Goal: Transaction & Acquisition: Download file/media

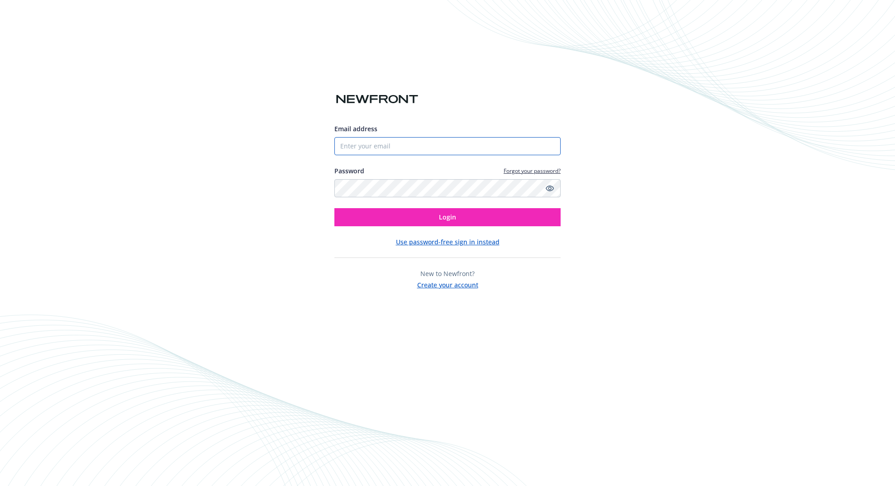
click at [479, 151] on input "Email address" at bounding box center [448, 146] width 226 height 18
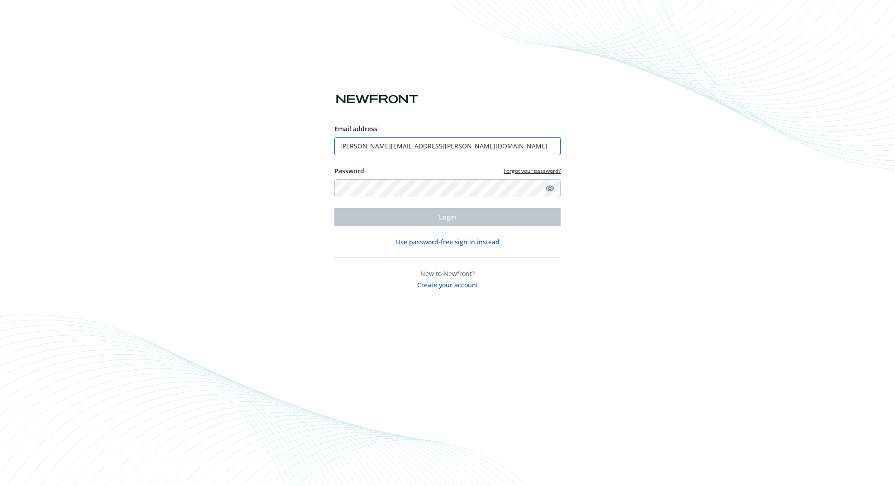
type input "[PERSON_NAME][EMAIL_ADDRESS][PERSON_NAME][DOMAIN_NAME]"
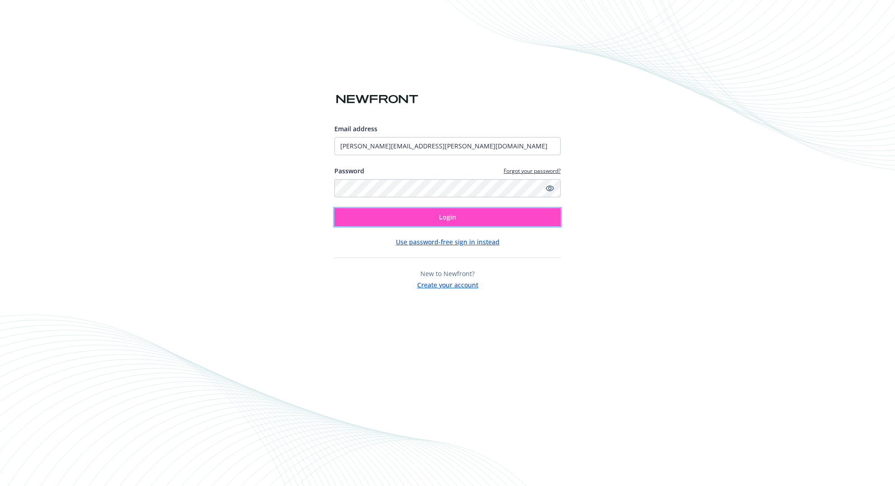
click at [415, 222] on button "Login" at bounding box center [448, 217] width 226 height 18
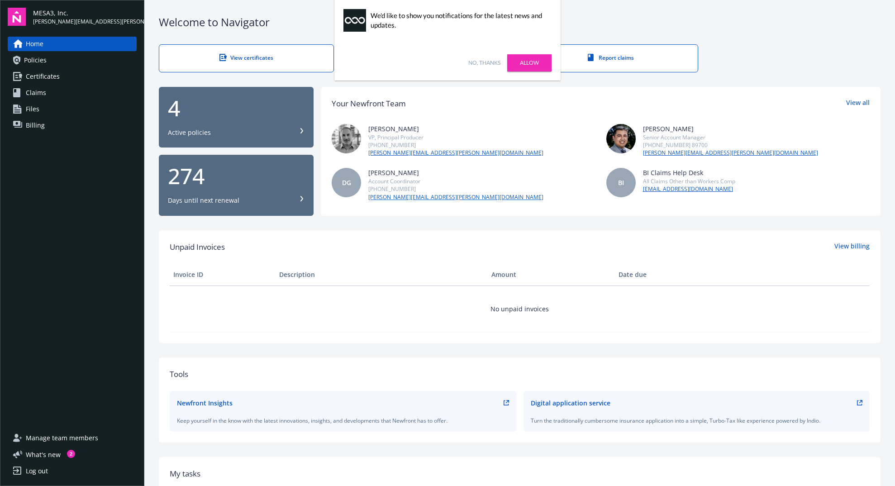
drag, startPoint x: 477, startPoint y: 64, endPoint x: 474, endPoint y: 69, distance: 5.9
click at [477, 65] on link "No, thanks" at bounding box center [484, 63] width 32 height 8
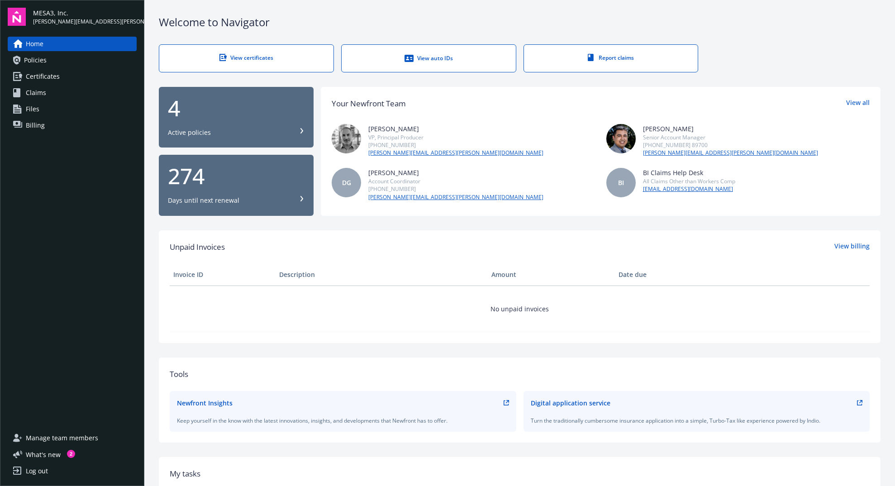
click at [40, 67] on span "Policies" at bounding box center [35, 60] width 23 height 14
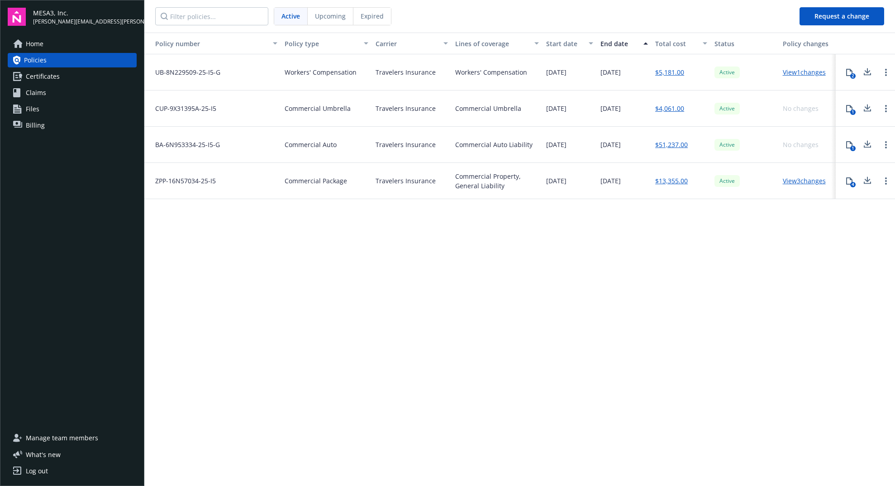
click at [852, 73] on div "2" at bounding box center [853, 75] width 5 height 5
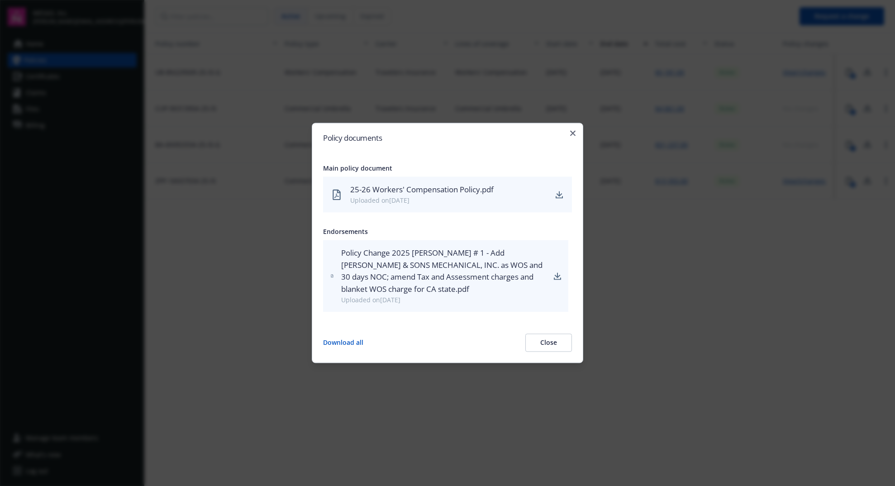
click at [554, 344] on button "Close" at bounding box center [549, 343] width 47 height 18
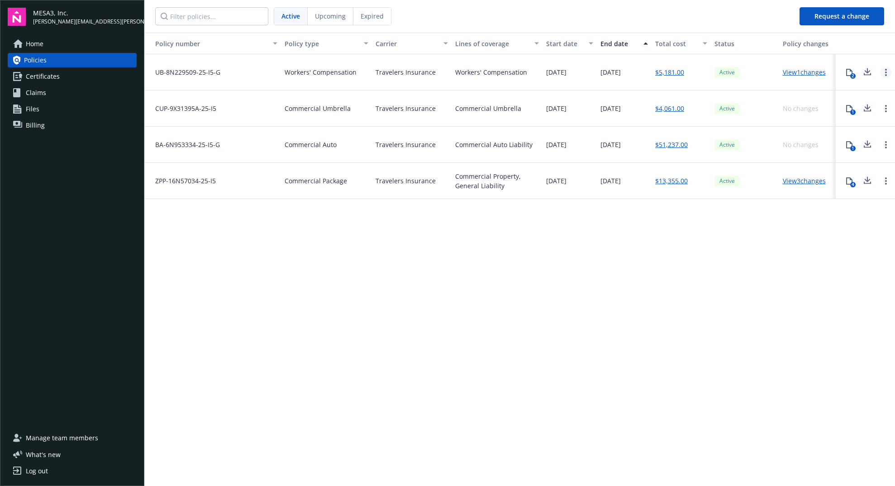
click at [886, 72] on circle "Open options" at bounding box center [886, 73] width 2 height 2
drag, startPoint x: 786, startPoint y: 227, endPoint x: 797, endPoint y: 213, distance: 17.7
click at [786, 227] on div "Policy number Policy type Carrier Lines of coverage Start date End date Total c…" at bounding box center [519, 259] width 751 height 452
click at [852, 72] on icon at bounding box center [849, 72] width 6 height 7
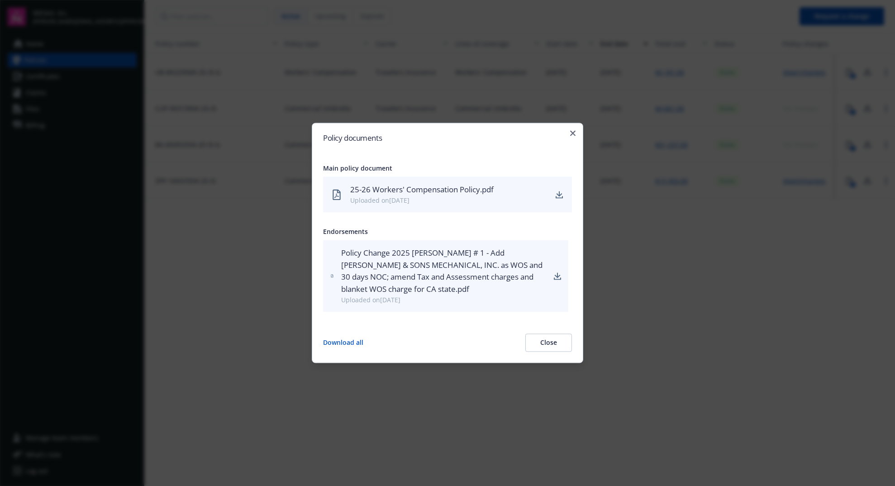
click at [355, 344] on button "Download all" at bounding box center [343, 343] width 40 height 18
click at [572, 133] on icon "button" at bounding box center [572, 132] width 5 height 5
